Goal: Task Accomplishment & Management: Use online tool/utility

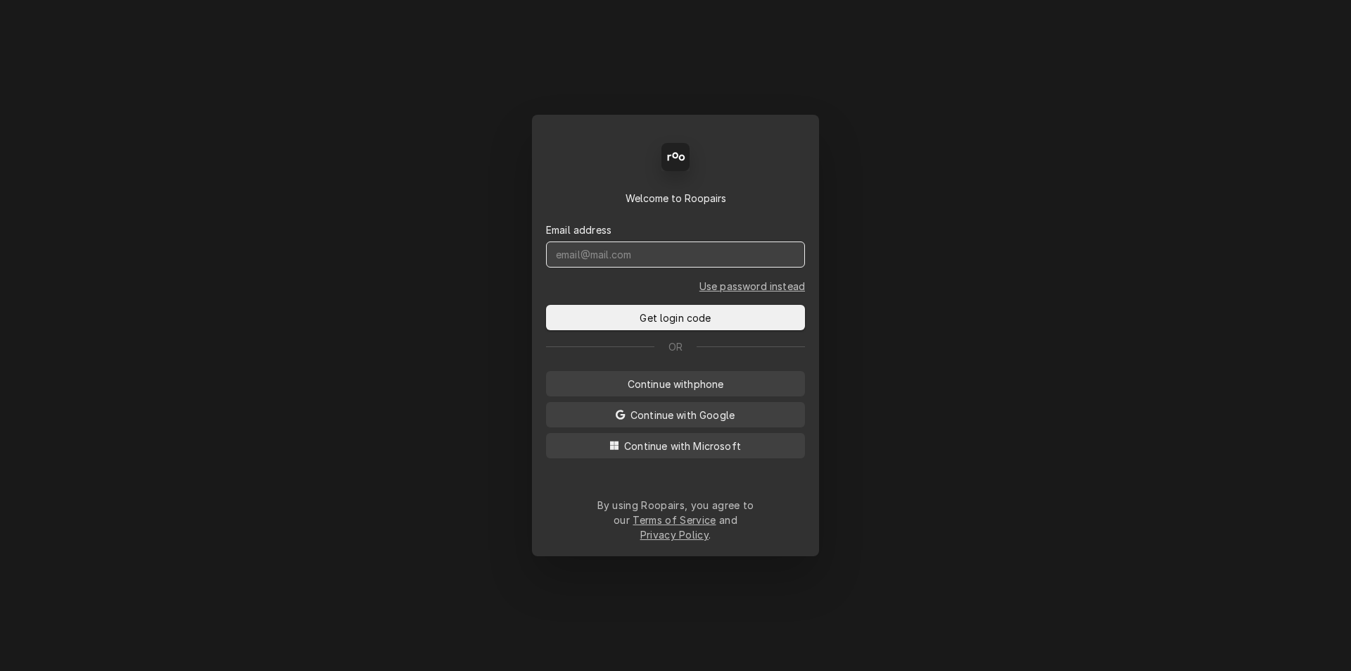
click at [642, 267] on input "Dynamic Content Wrapper" at bounding box center [675, 254] width 259 height 26
click at [643, 267] on input "Dynamic Content Wrapper" at bounding box center [675, 254] width 259 height 26
click at [644, 267] on input "Dynamic Content Wrapper" at bounding box center [675, 254] width 259 height 26
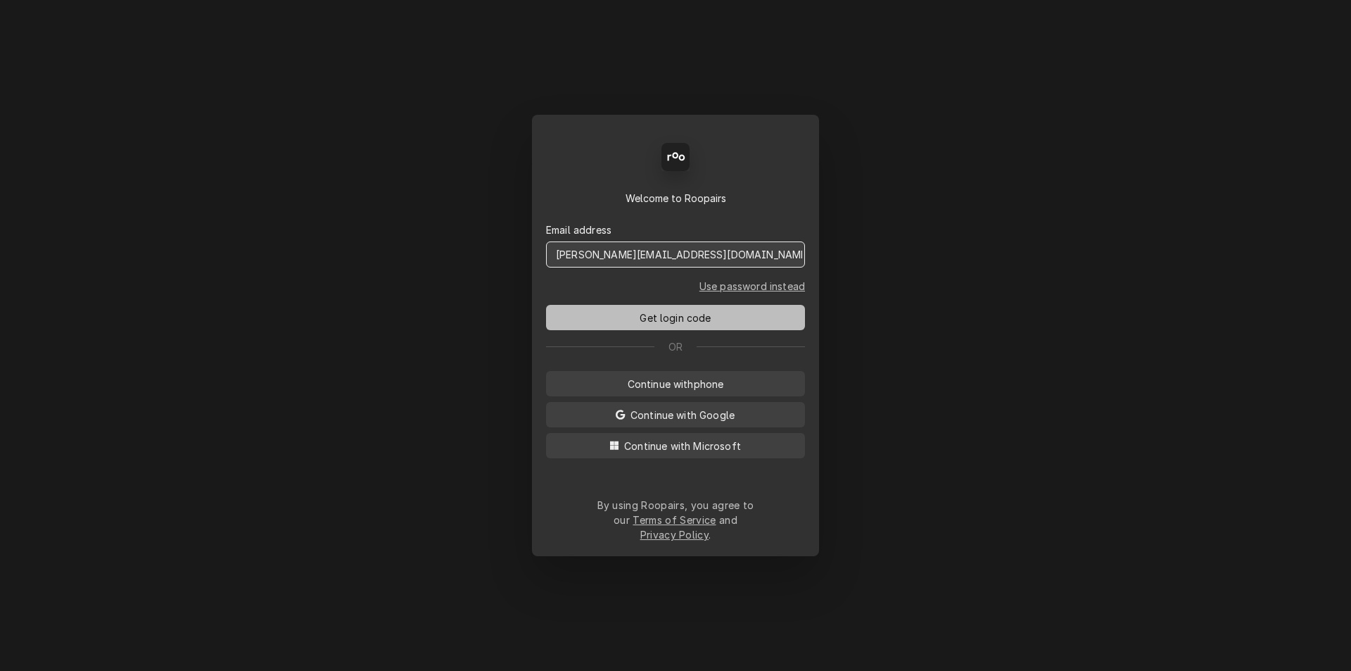
type input "jeff@marshallfes.com"
click at [677, 325] on span "Get login code" at bounding box center [675, 317] width 77 height 15
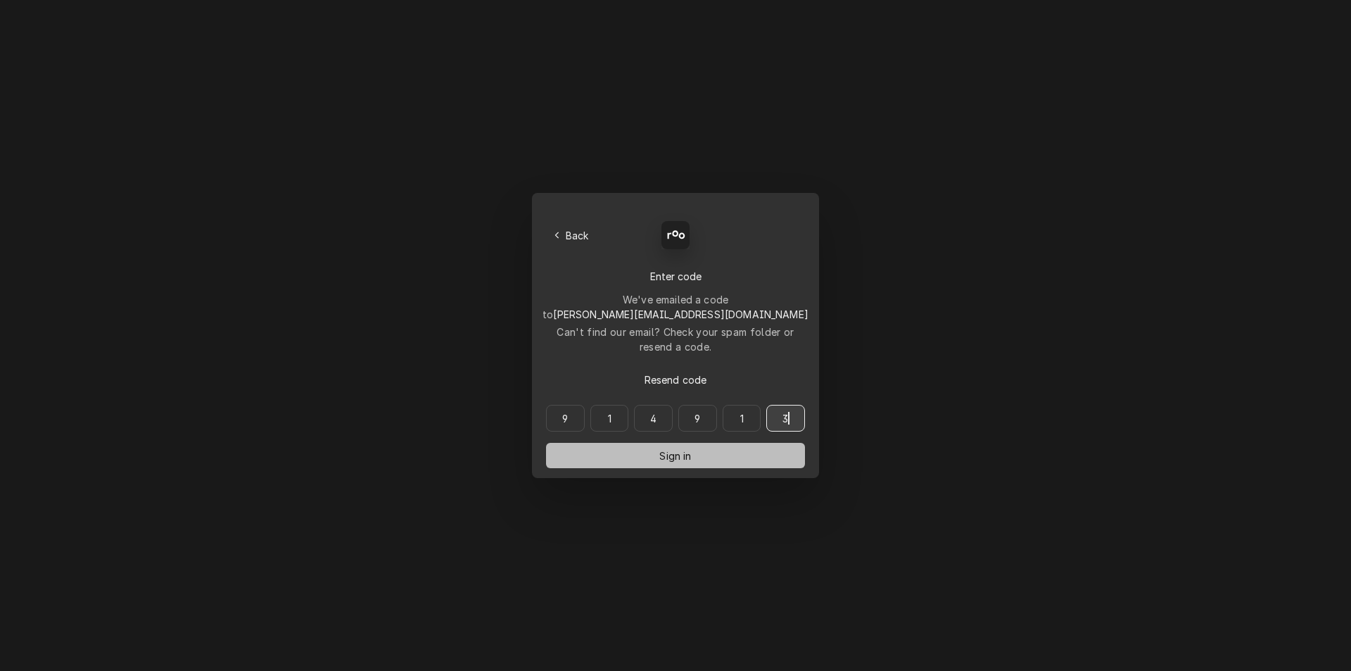
type input "914913"
click at [716, 443] on button "Sign in" at bounding box center [675, 455] width 259 height 25
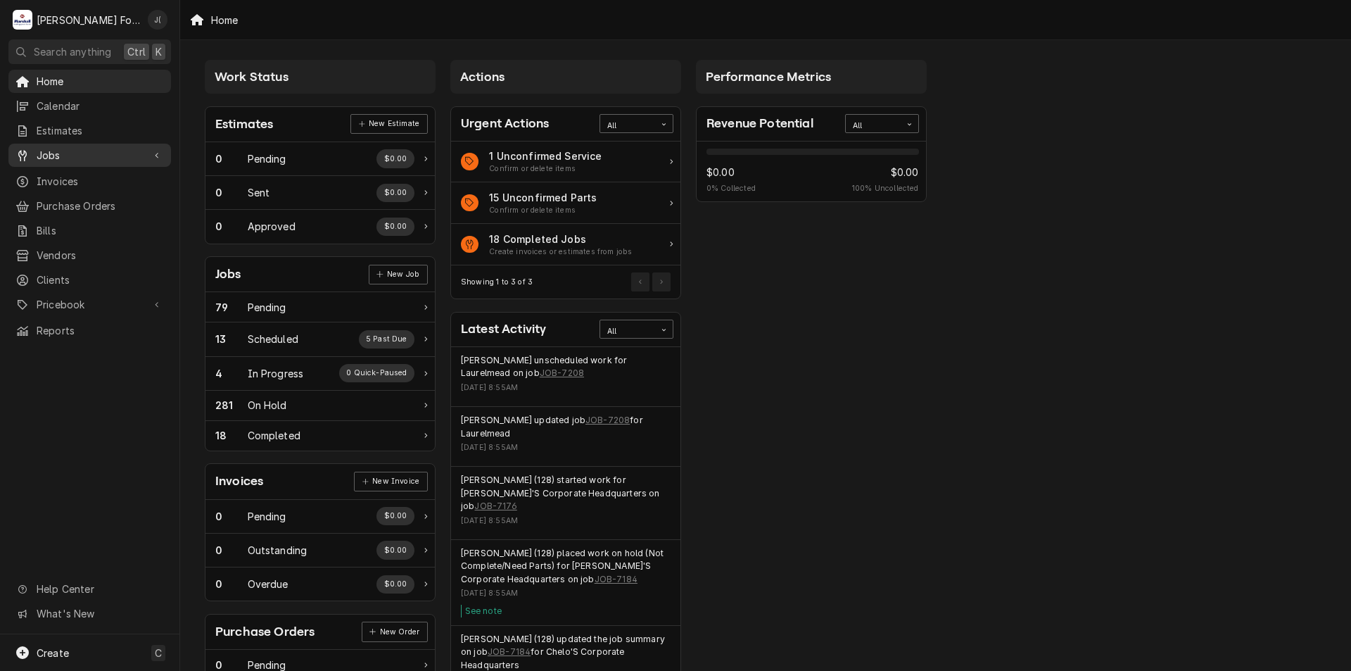
click at [69, 151] on span "Jobs" at bounding box center [90, 155] width 106 height 15
click at [49, 172] on span "Jobs" at bounding box center [100, 179] width 127 height 15
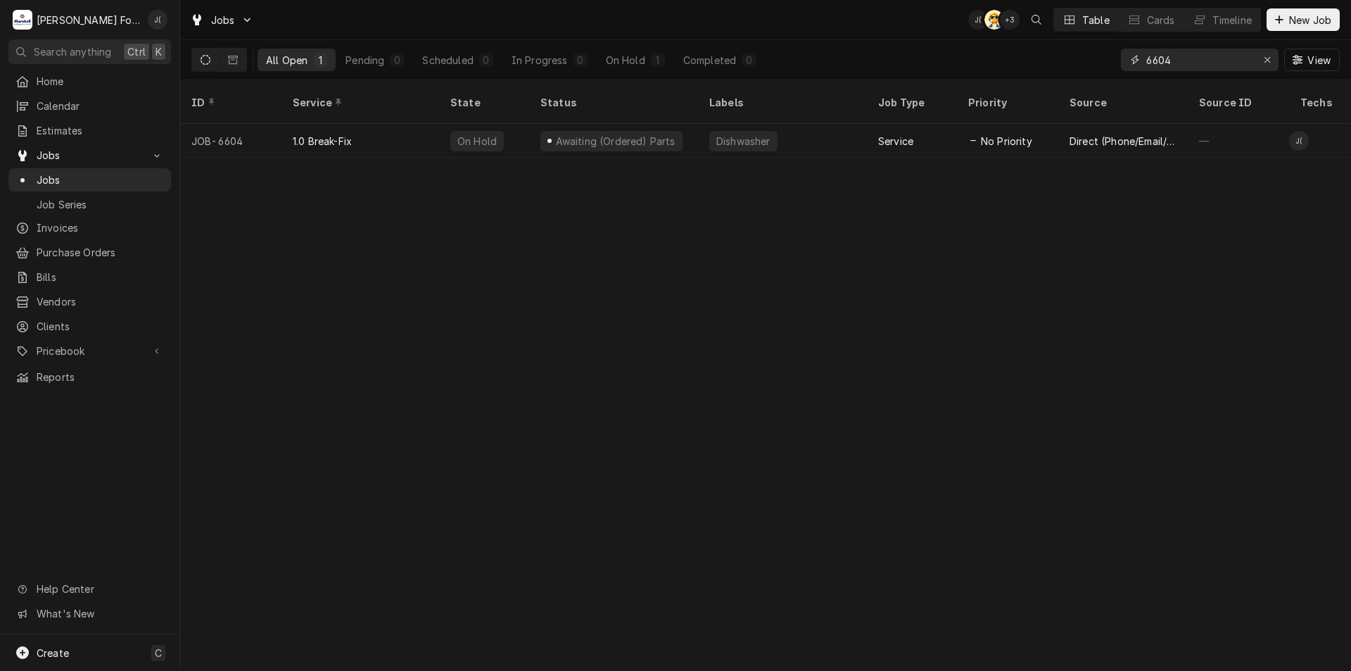
drag, startPoint x: 1179, startPoint y: 62, endPoint x: 1039, endPoint y: 49, distance: 140.6
click at [1039, 49] on div "All Open 1 Pending 0 Scheduled 0 In Progress 0 On Hold 1 Completed 0 6604 View" at bounding box center [765, 59] width 1148 height 39
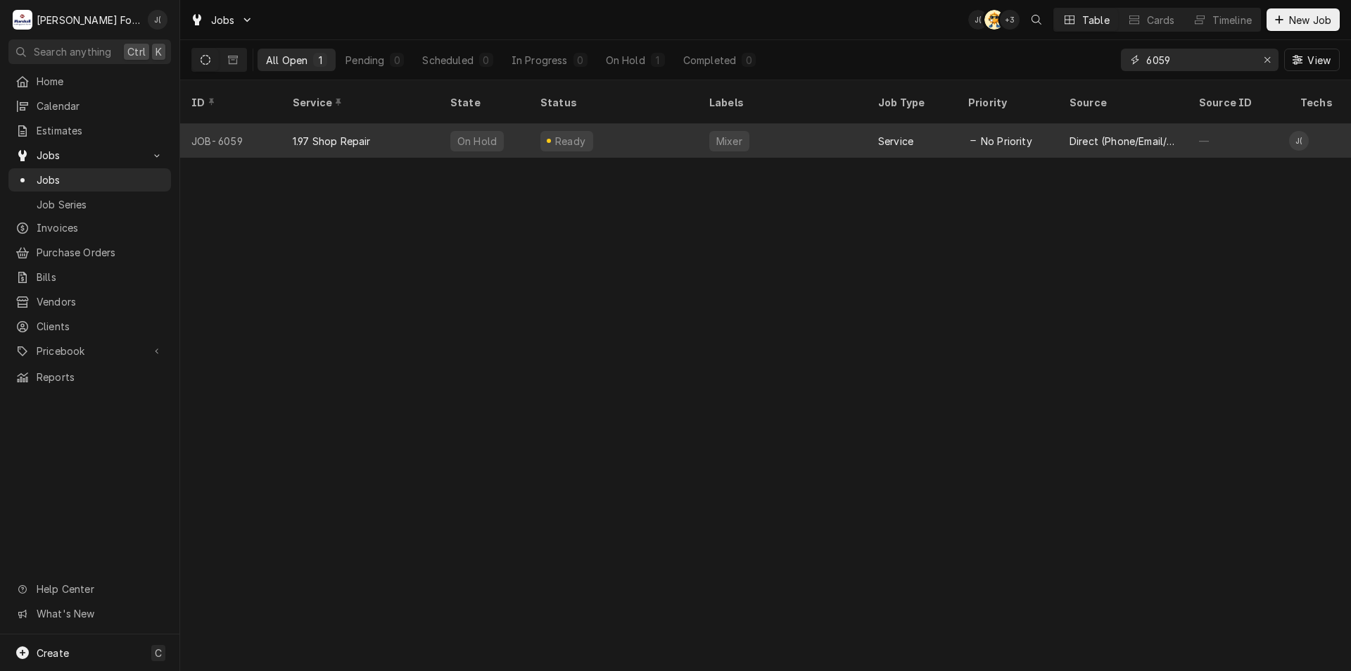
type input "6059"
click at [859, 134] on div "Mixer" at bounding box center [782, 141] width 169 height 34
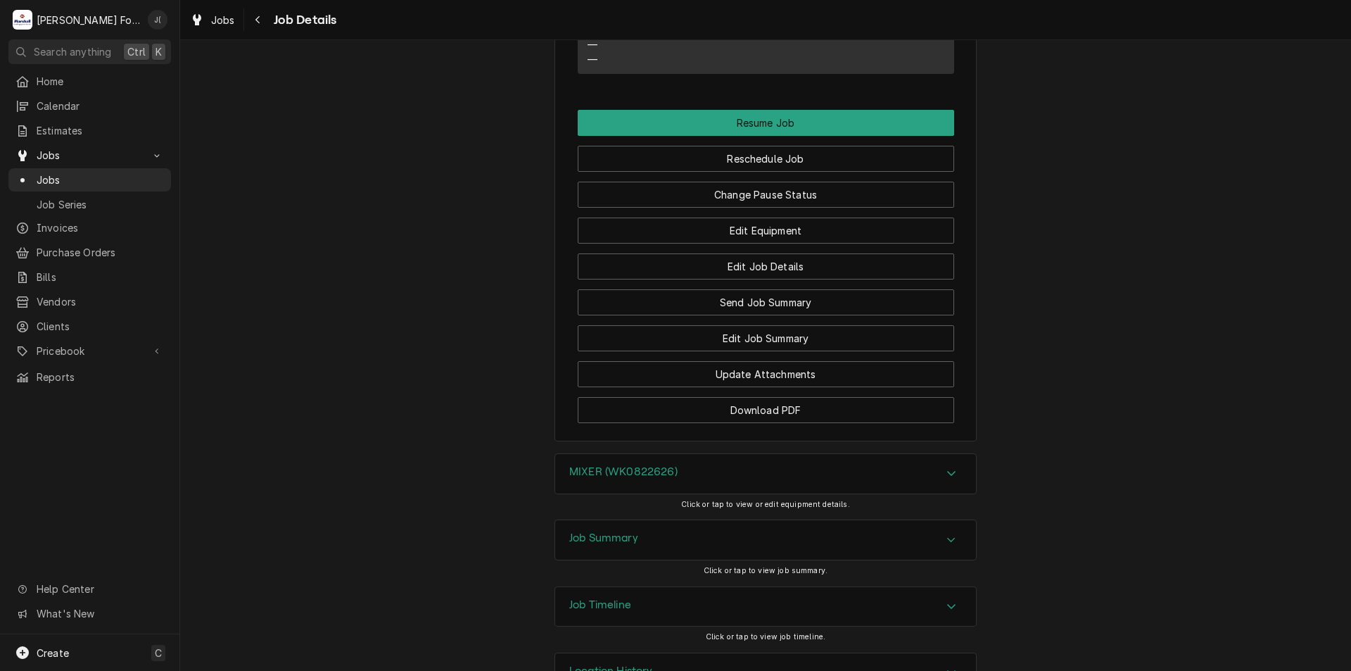
scroll to position [1612, 0]
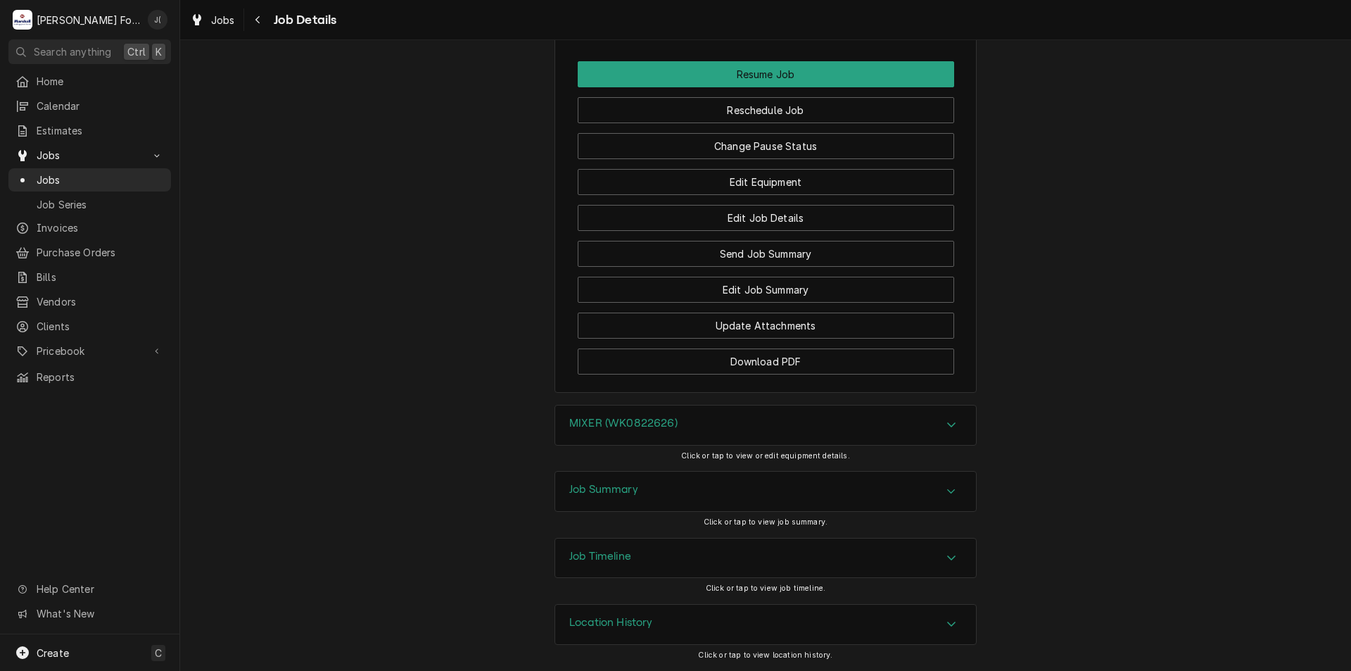
click at [625, 424] on h3 "MIXER (WK0822626)" at bounding box center [623, 423] width 108 height 13
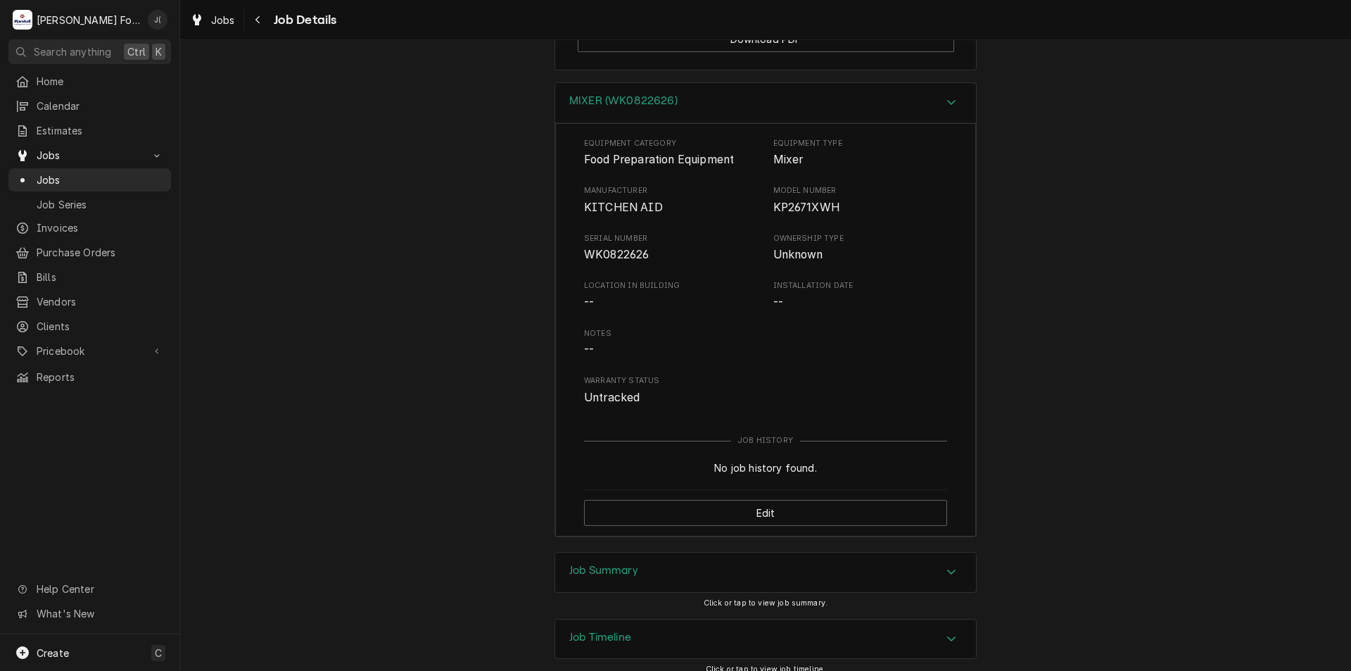
scroll to position [2015, 0]
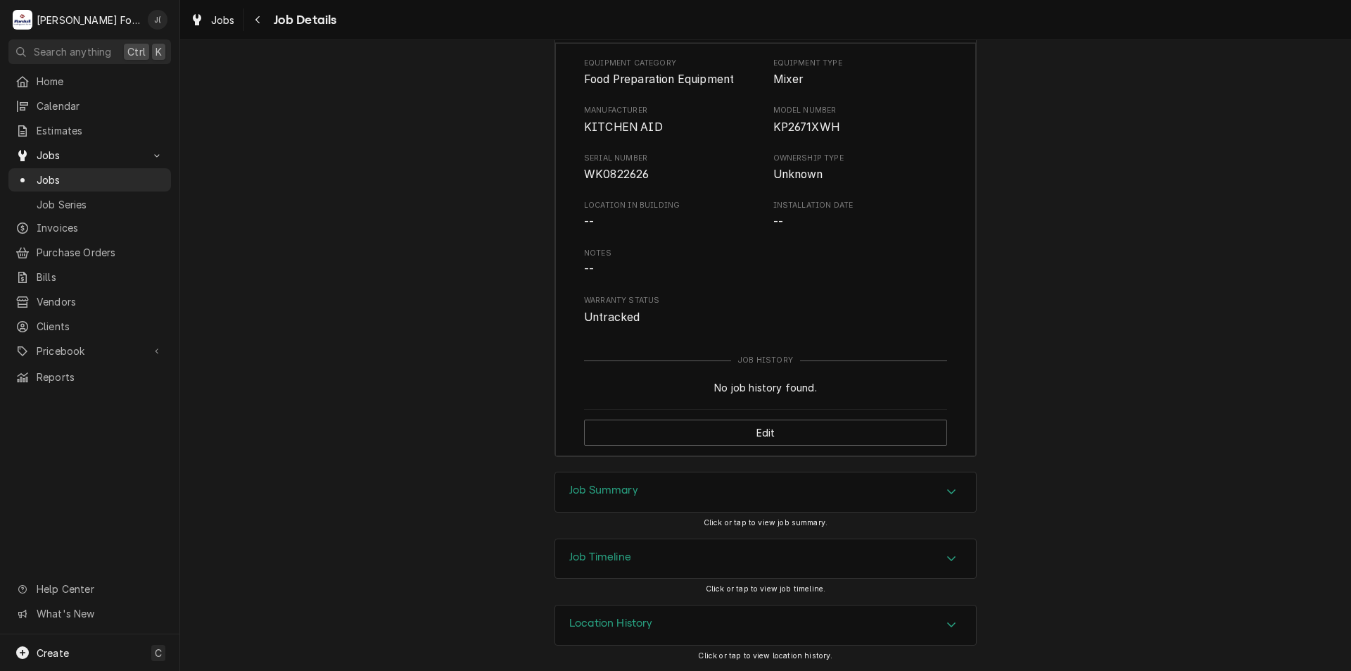
click at [604, 484] on h3 "Job Summary" at bounding box center [603, 489] width 69 height 13
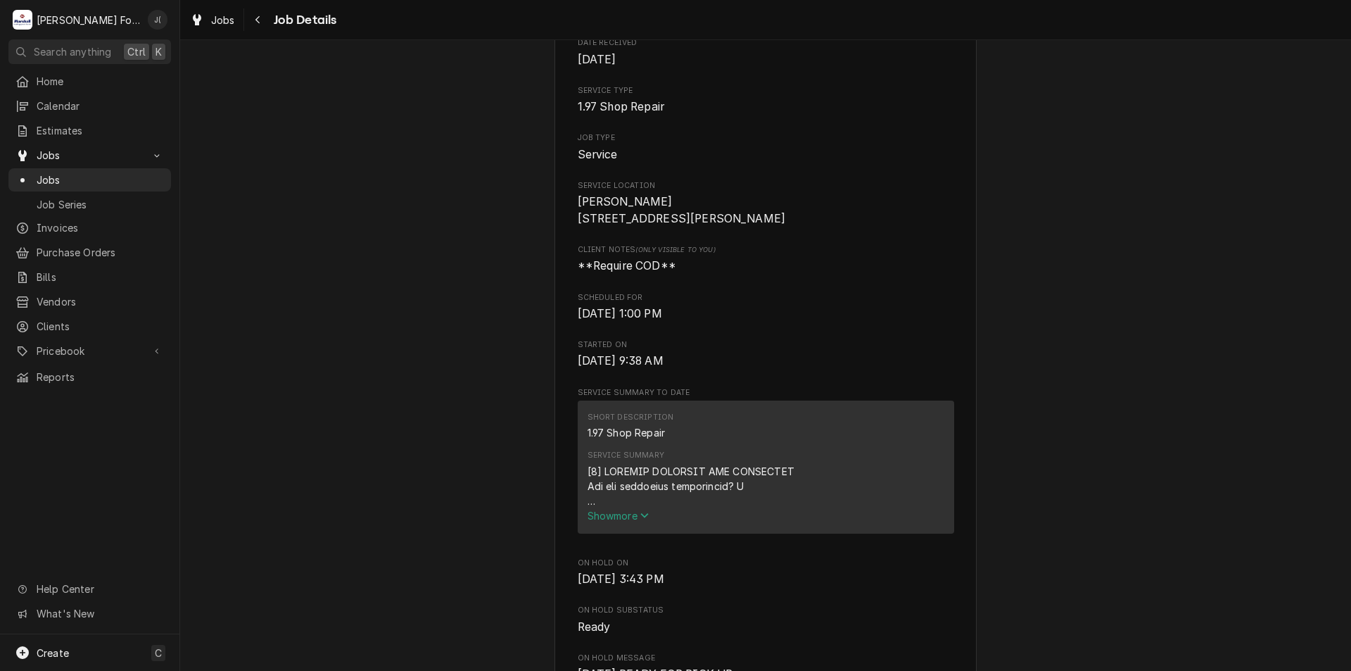
scroll to position [0, 0]
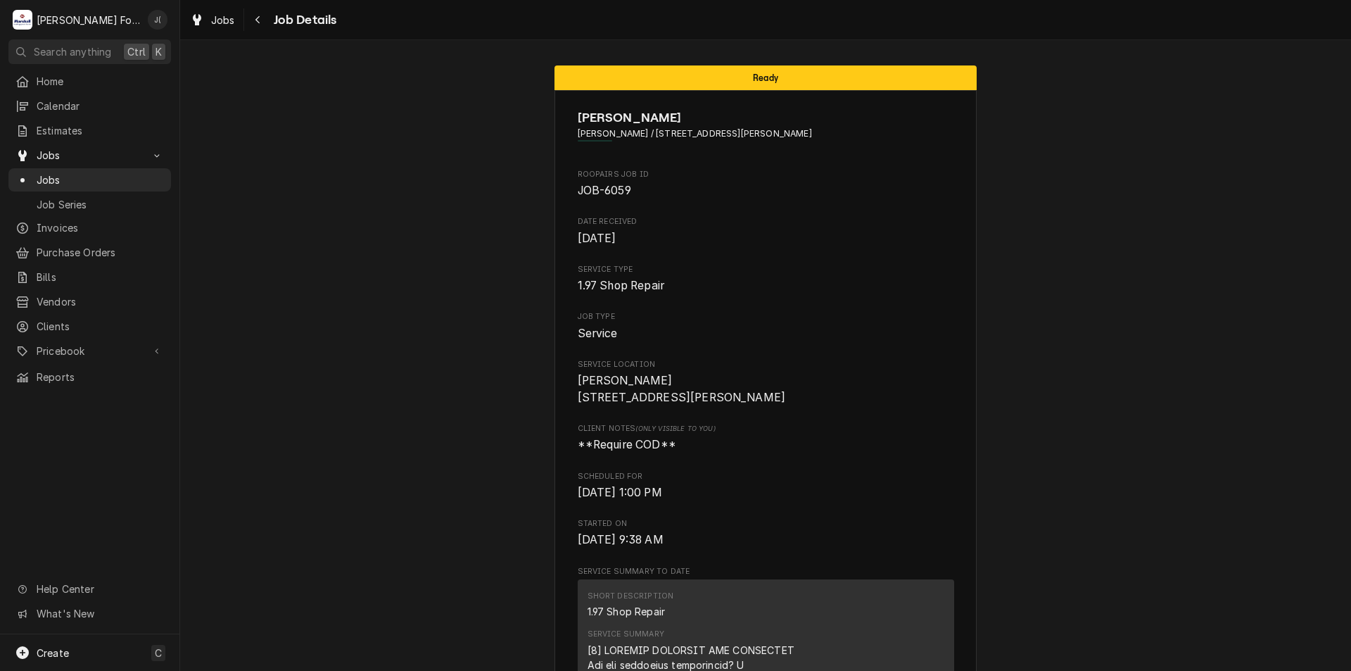
click at [83, 174] on span "Jobs" at bounding box center [100, 179] width 127 height 15
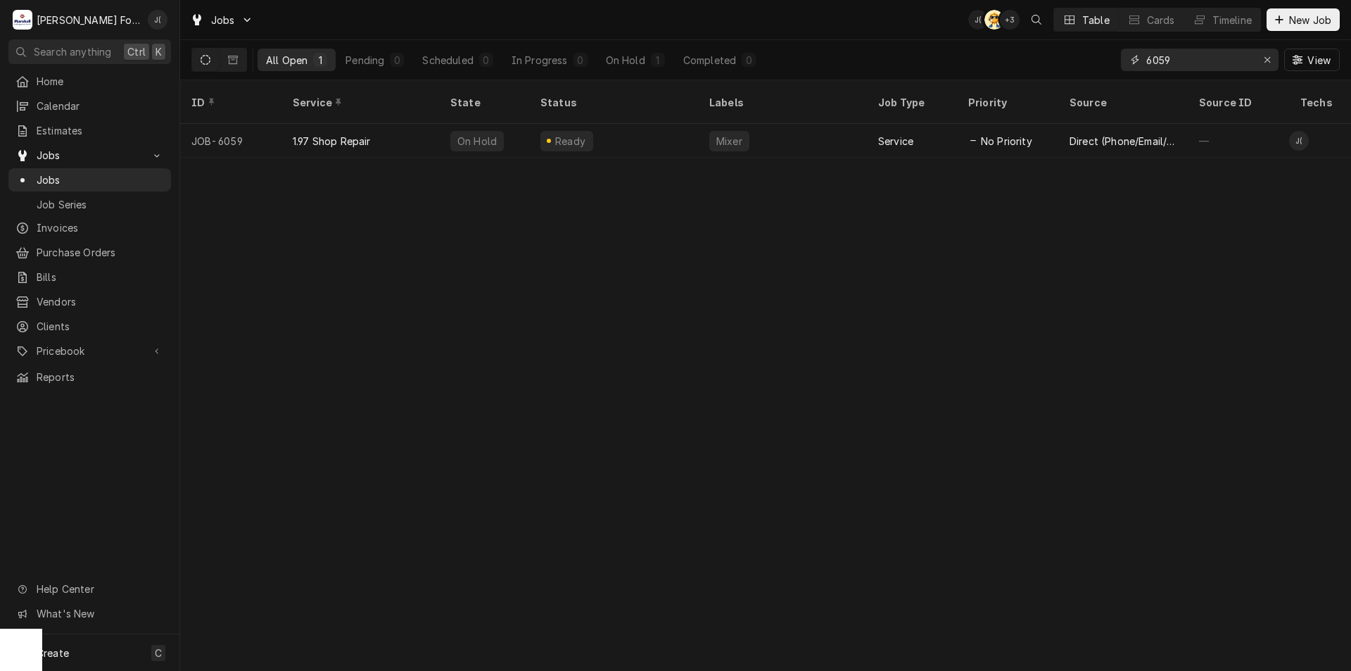
drag, startPoint x: 1264, startPoint y: 58, endPoint x: 1246, endPoint y: 55, distance: 17.9
click at [1262, 59] on div "Erase input" at bounding box center [1267, 60] width 14 height 14
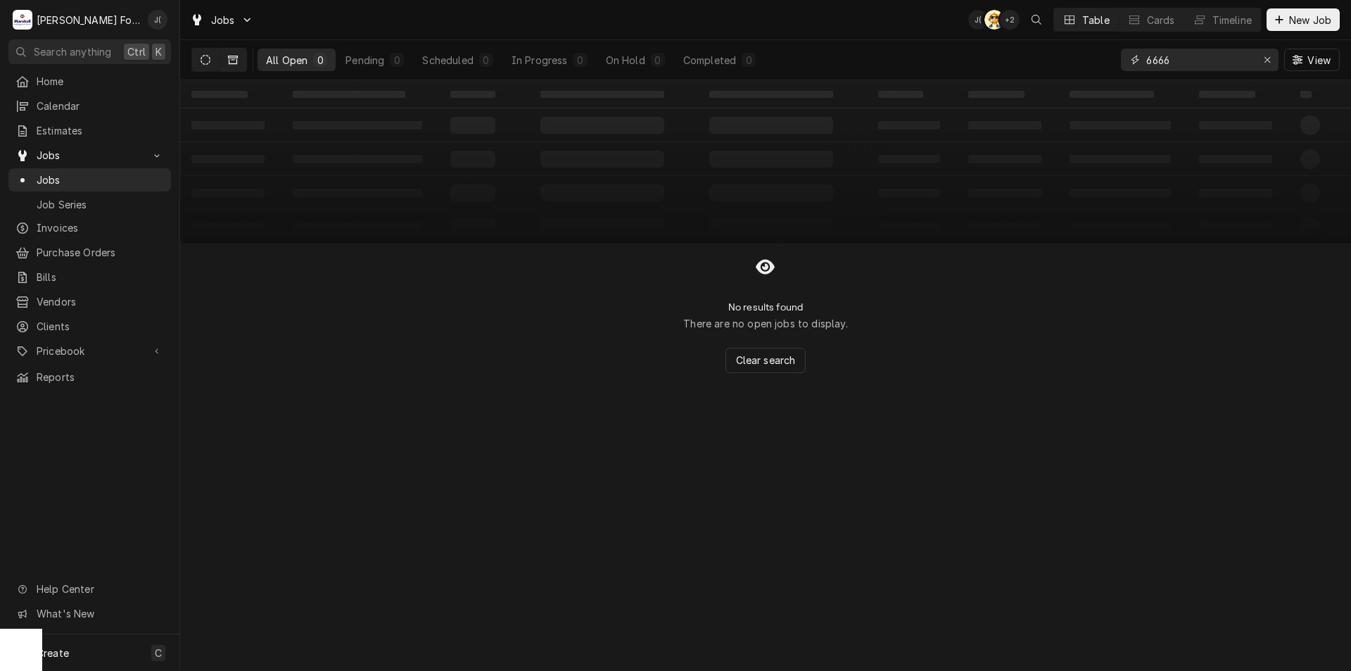
type input "6666"
click at [237, 61] on button "Dynamic Content Wrapper" at bounding box center [233, 60] width 27 height 23
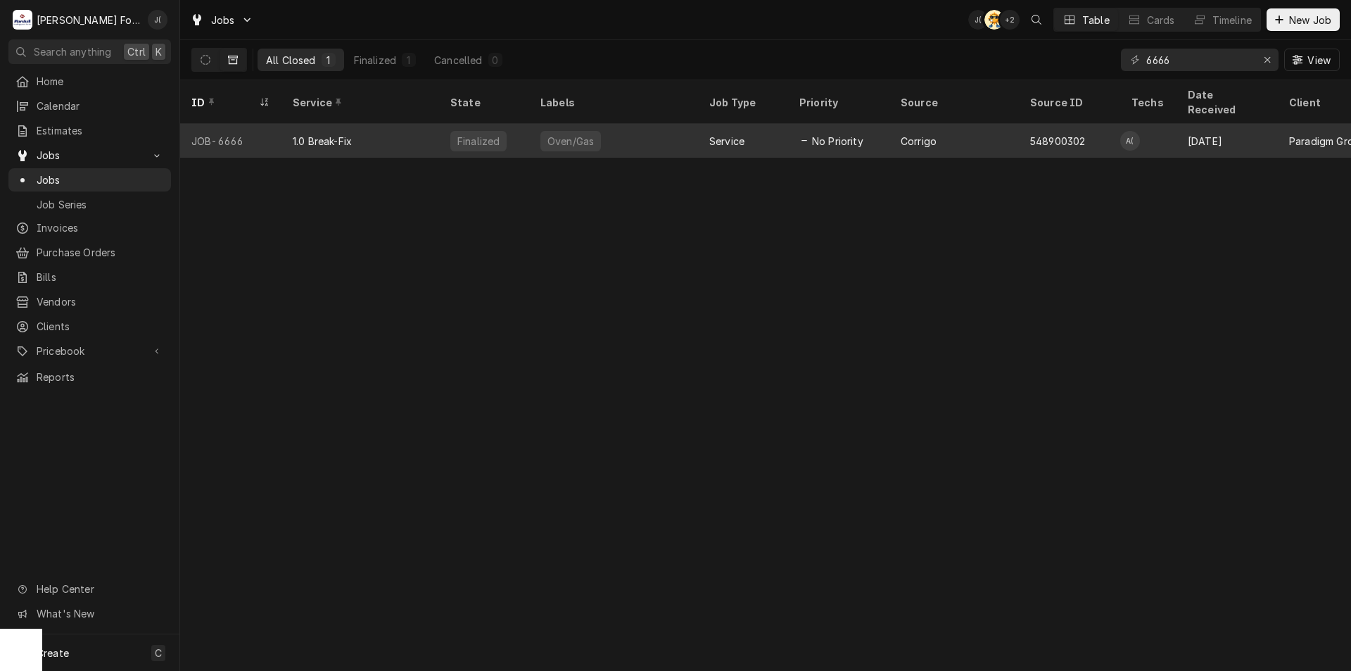
click at [312, 134] on div "1.0 Break-Fix" at bounding box center [322, 141] width 59 height 15
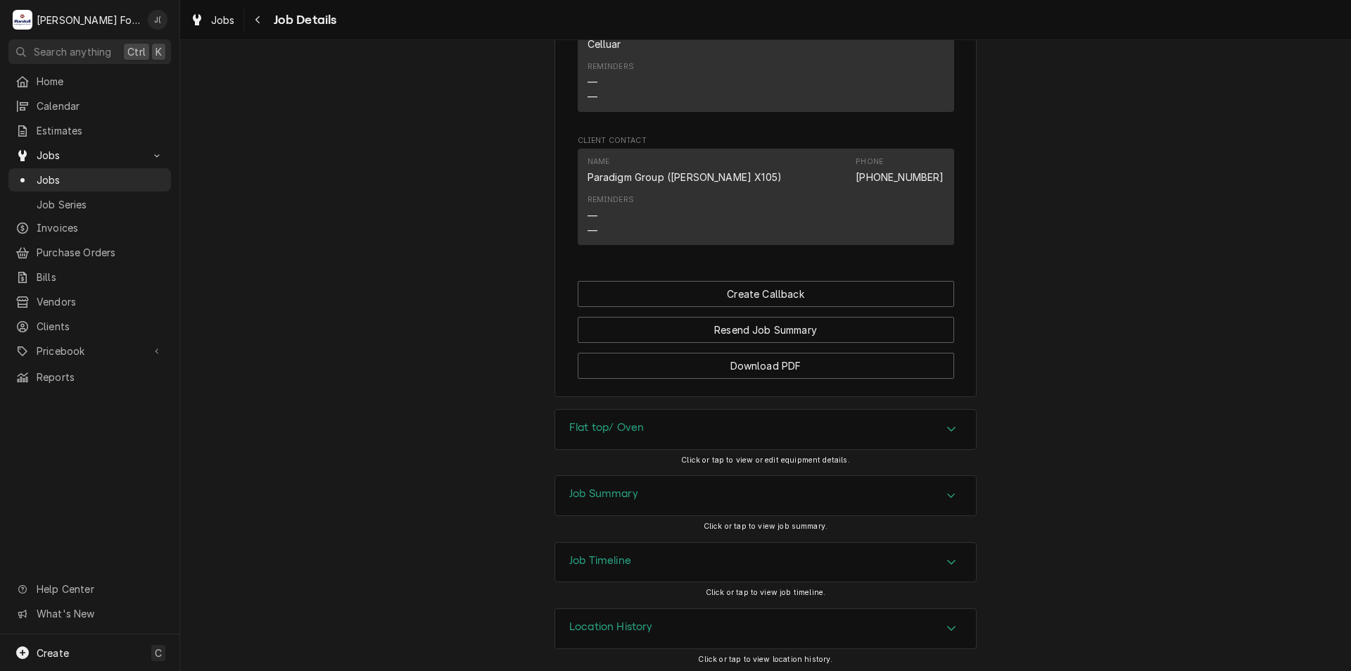
scroll to position [1476, 0]
click at [569, 421] on h3 "Flat top/ Oven" at bounding box center [606, 423] width 75 height 13
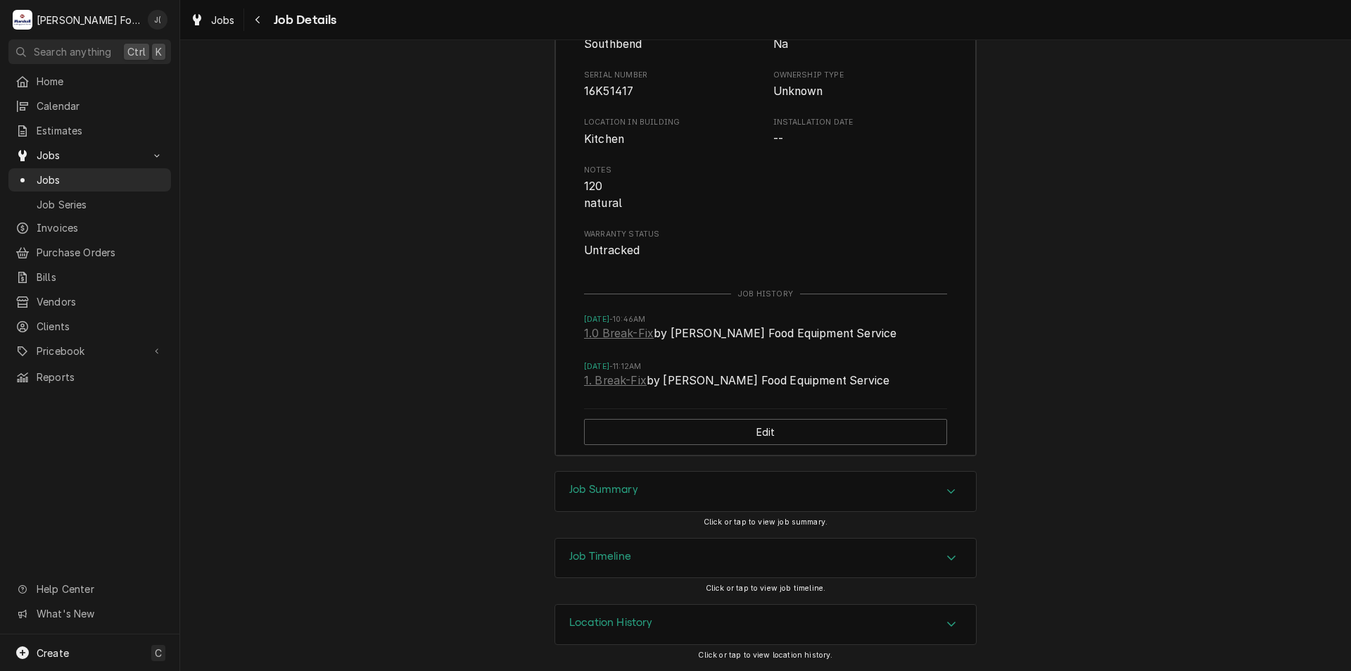
drag, startPoint x: 569, startPoint y: 483, endPoint x: 491, endPoint y: 442, distance: 87.5
click at [569, 483] on h3 "Job Summary" at bounding box center [603, 489] width 69 height 13
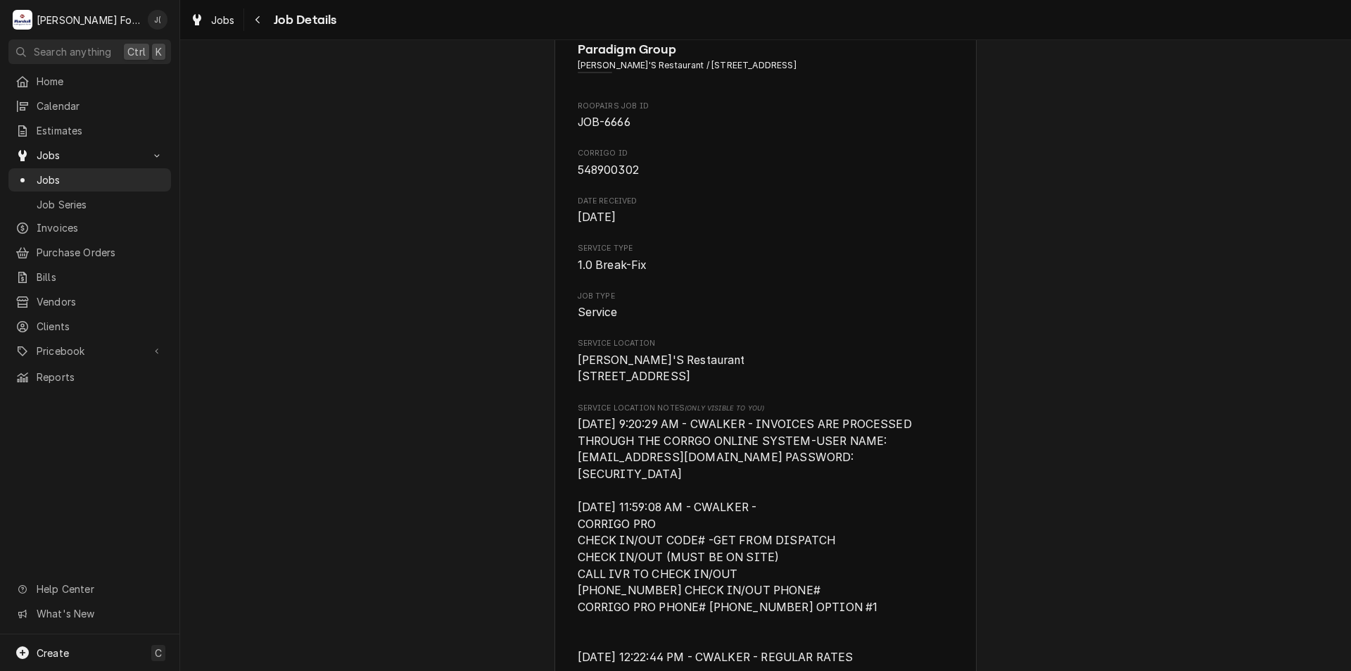
scroll to position [0, 0]
